Goal: Information Seeking & Learning: Learn about a topic

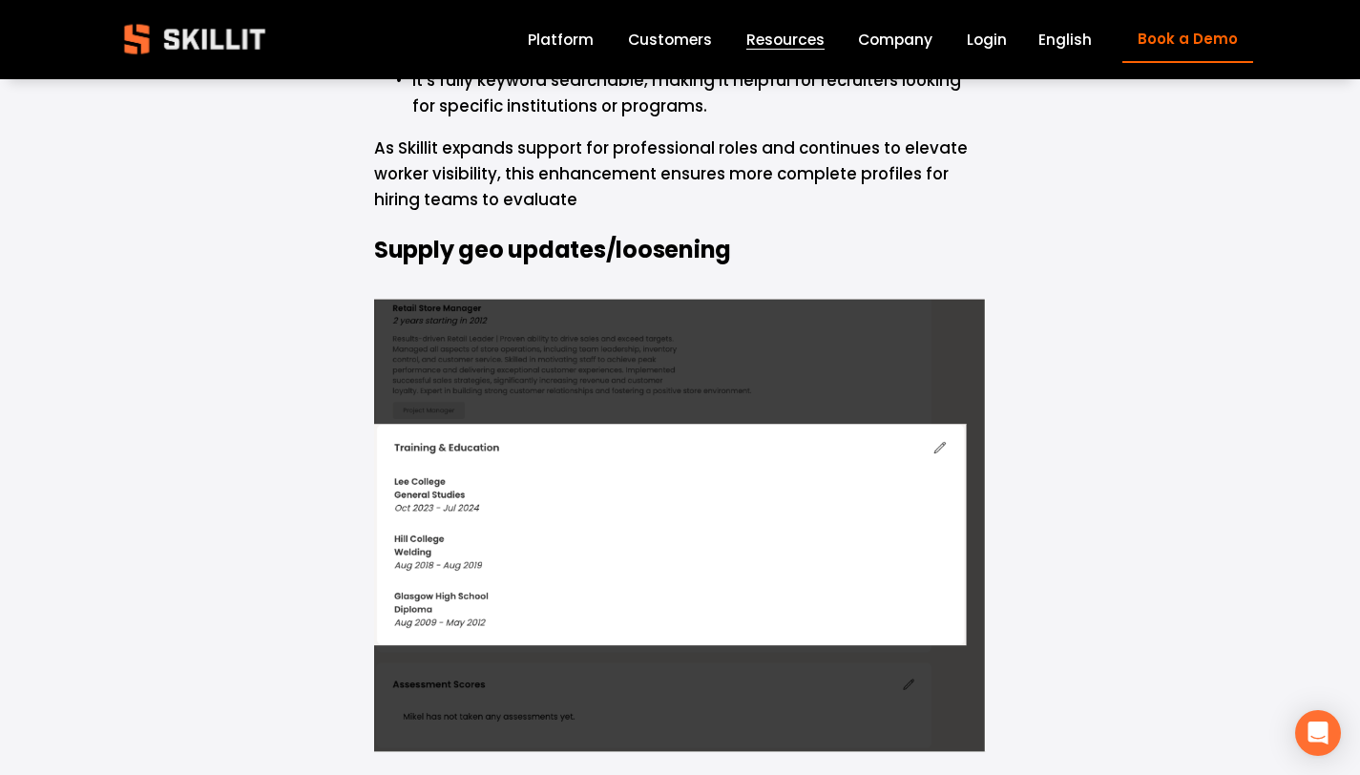
click at [707, 38] on link "Customers" at bounding box center [670, 40] width 84 height 26
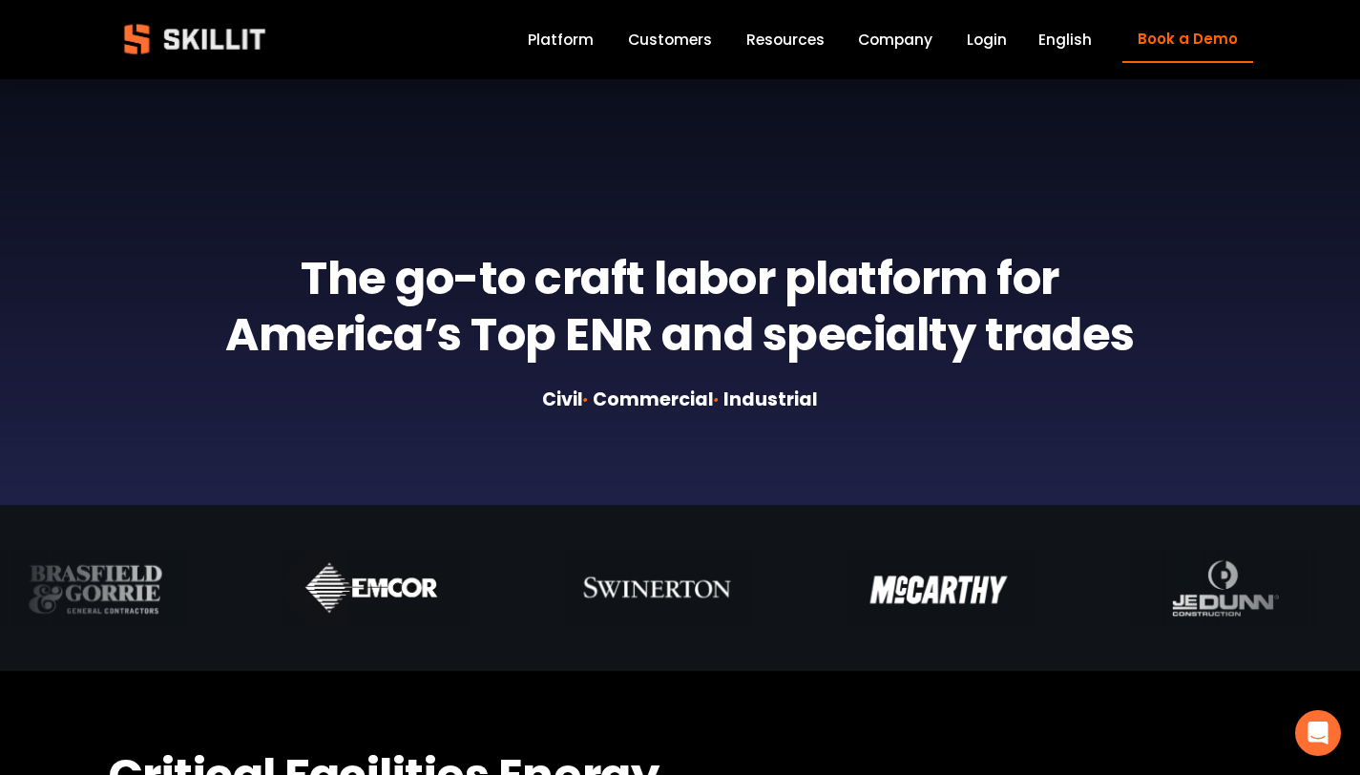
scroll to position [1065, 0]
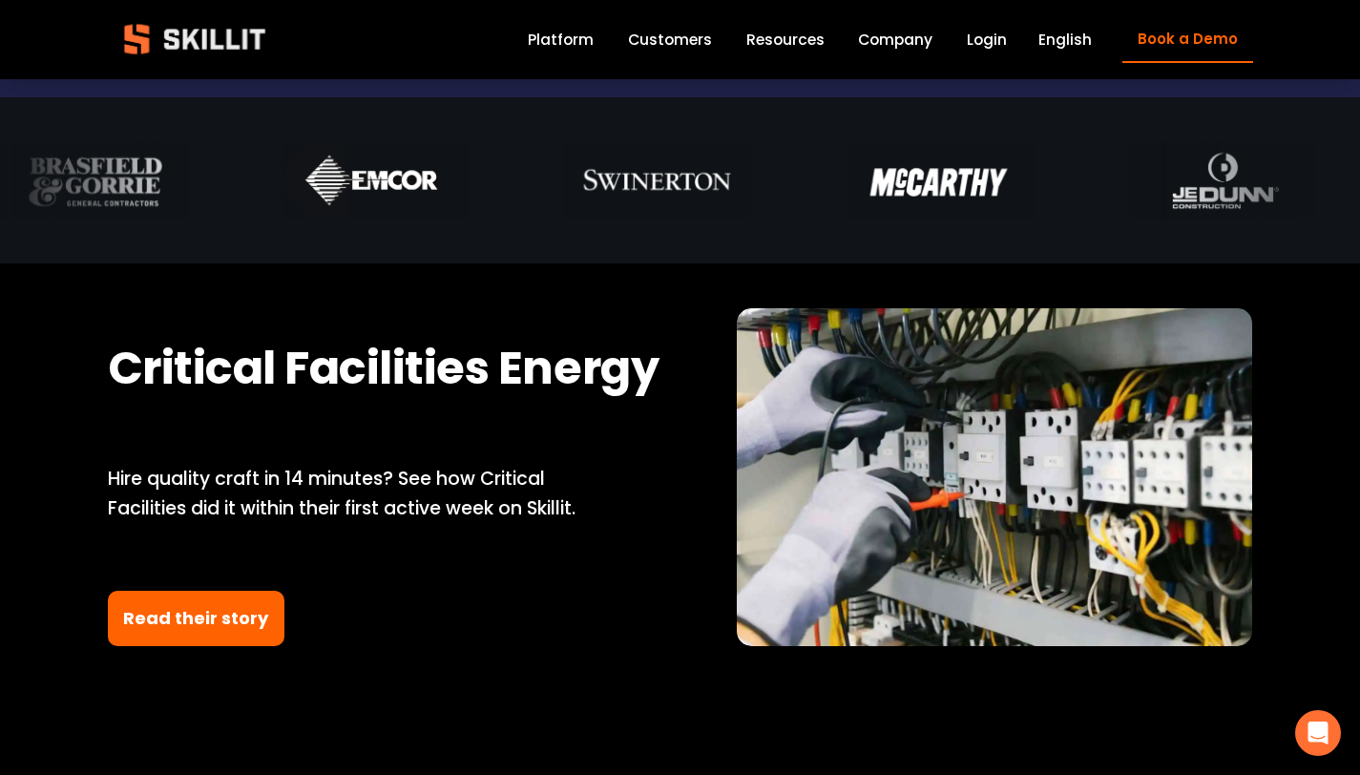
click at [213, 625] on link "Read their story" at bounding box center [197, 619] width 178 height 56
